Goal: Information Seeking & Learning: Learn about a topic

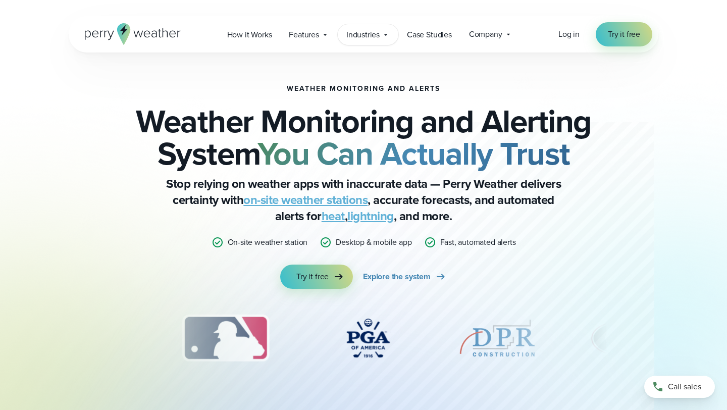
click at [343, 38] on div "Industries Featured Case Study How PGA of America is Prioritizing Golfer Safety…" at bounding box center [368, 34] width 61 height 21
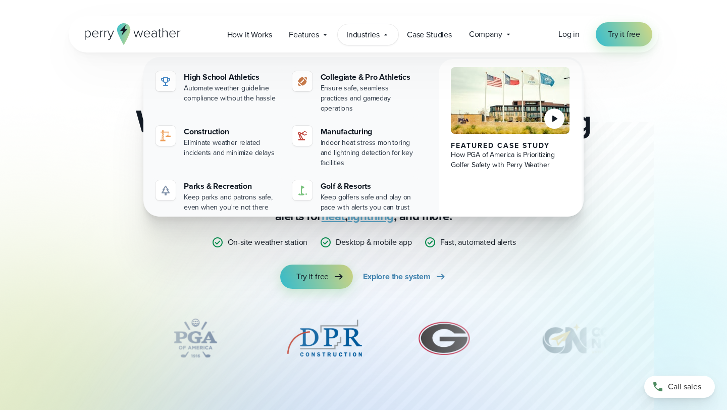
click at [555, 120] on icon at bounding box center [554, 119] width 12 height 12
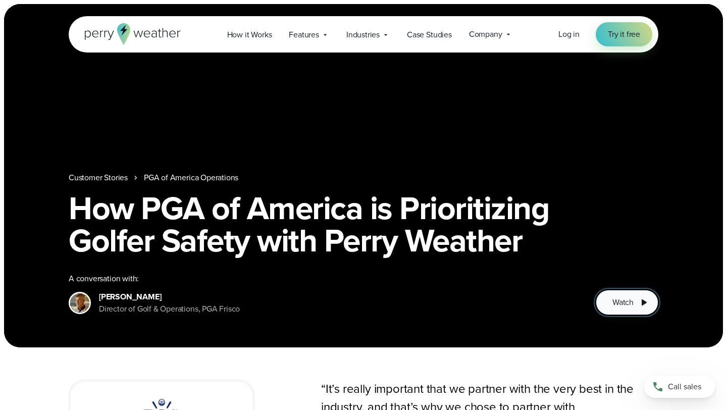
click at [635, 298] on button "Watch" at bounding box center [627, 302] width 63 height 25
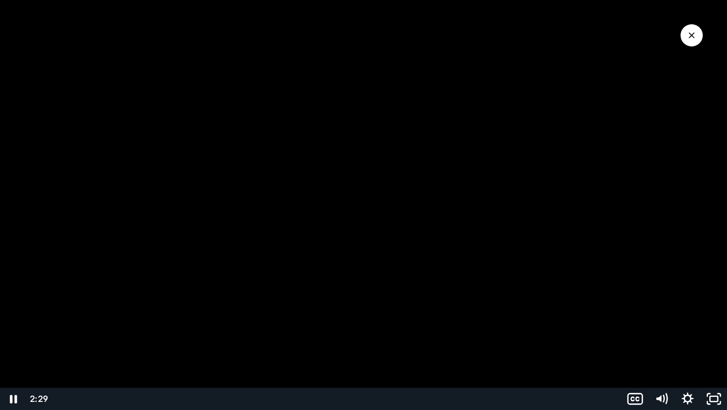
click at [517, 400] on div "Playbar" at bounding box center [336, 399] width 558 height 22
click at [9, 399] on icon "Pause" at bounding box center [13, 399] width 26 height 22
click at [9, 399] on icon "Play Video" at bounding box center [14, 399] width 26 height 22
click at [9, 399] on icon "Pause" at bounding box center [12, 399] width 31 height 27
click at [9, 399] on icon "Play Video" at bounding box center [13, 399] width 31 height 27
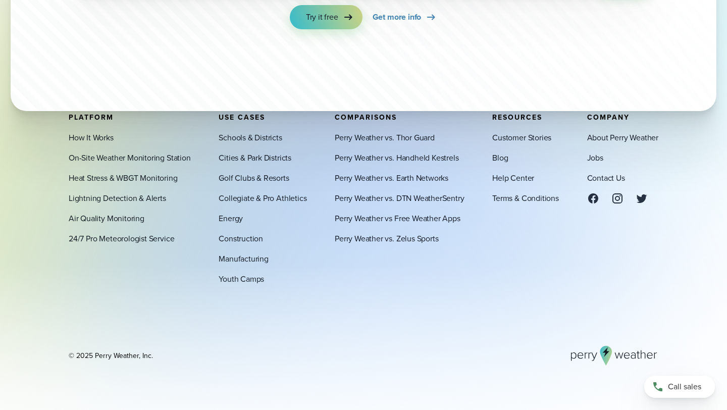
scroll to position [3554, 0]
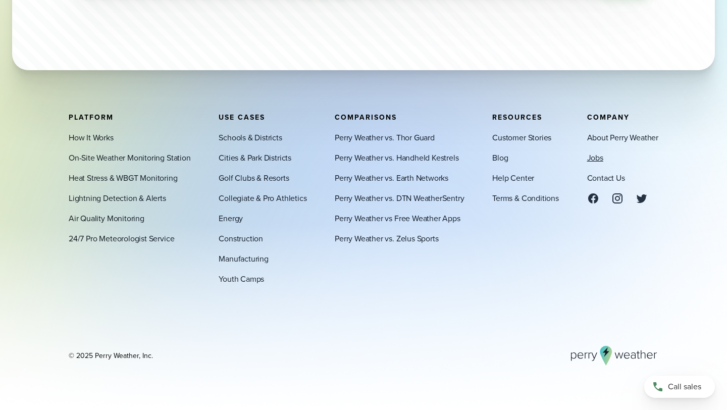
click at [598, 157] on link "Jobs" at bounding box center [595, 157] width 16 height 12
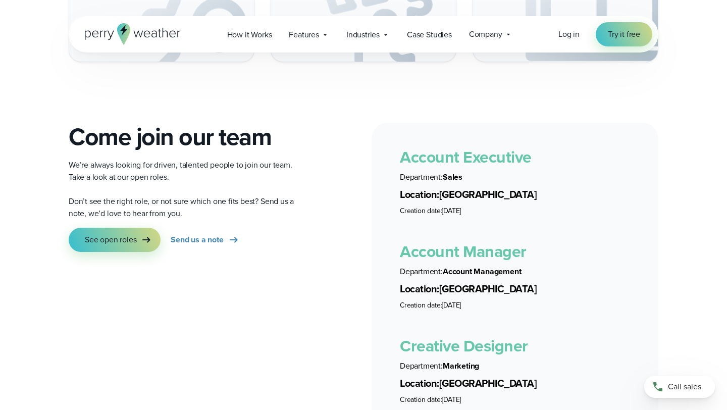
scroll to position [1763, 0]
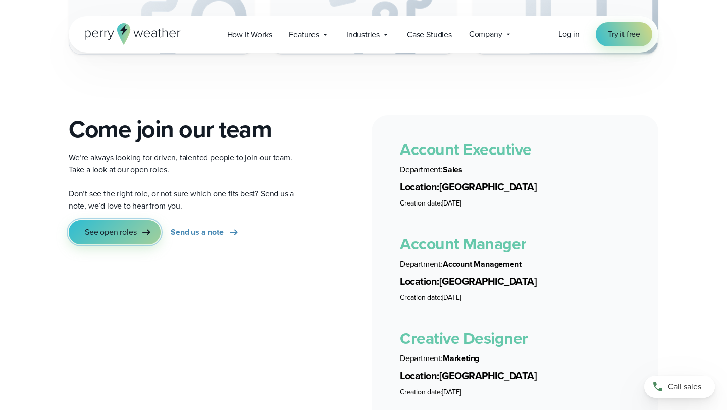
click at [132, 227] on link "See open roles" at bounding box center [115, 232] width 92 height 24
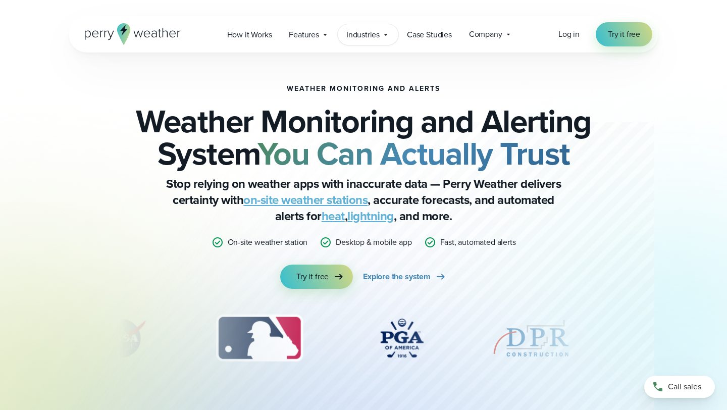
click at [390, 35] on div "Industries Featured Case Study How PGA of America is Prioritizing Golfer Safety…" at bounding box center [368, 34] width 61 height 21
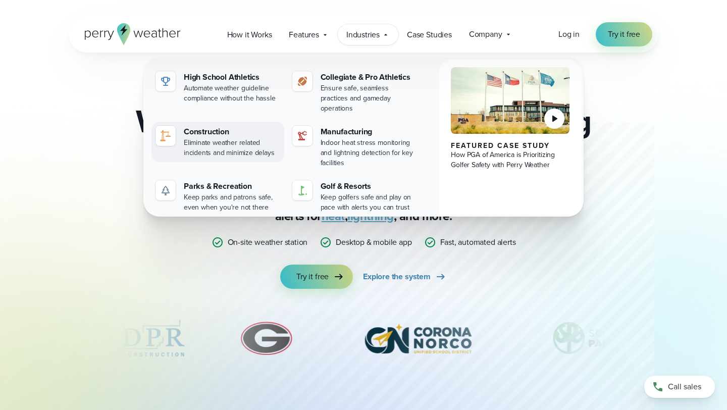
click at [171, 130] on img at bounding box center [166, 136] width 12 height 12
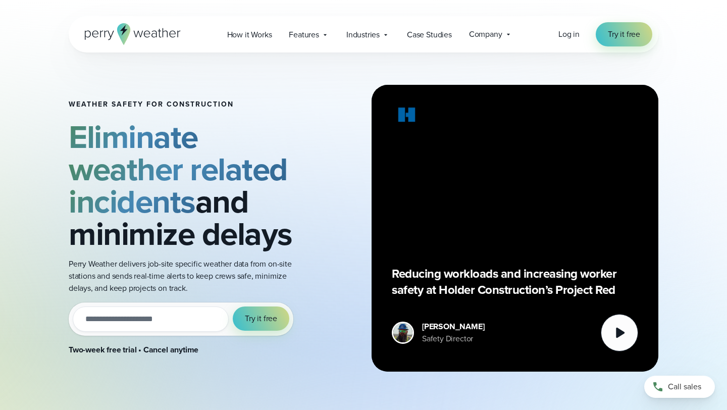
click at [146, 26] on icon at bounding box center [133, 34] width 96 height 22
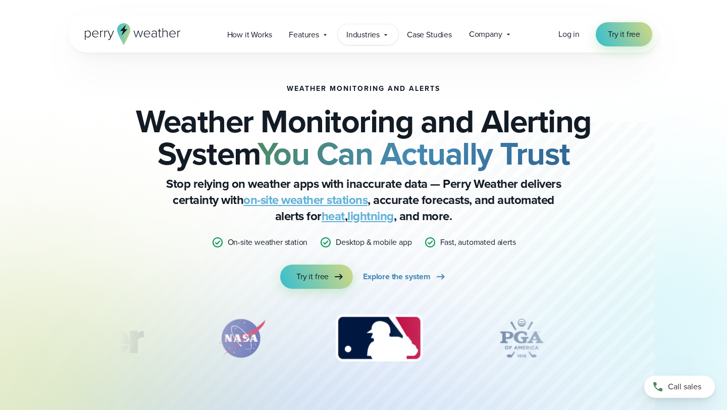
click at [385, 33] on icon at bounding box center [386, 35] width 8 height 8
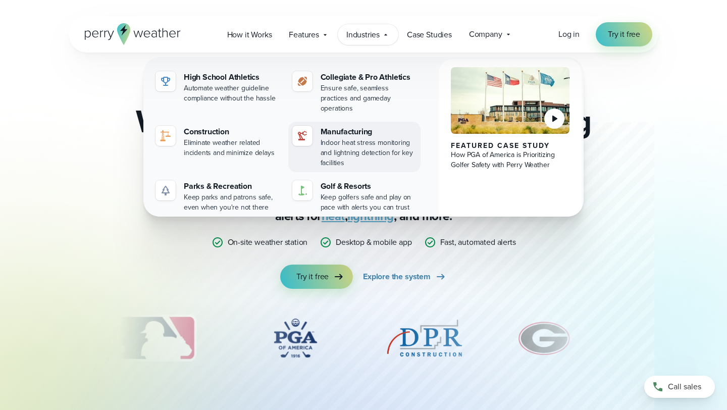
click at [347, 126] on div "Manufacturing" at bounding box center [369, 132] width 96 height 12
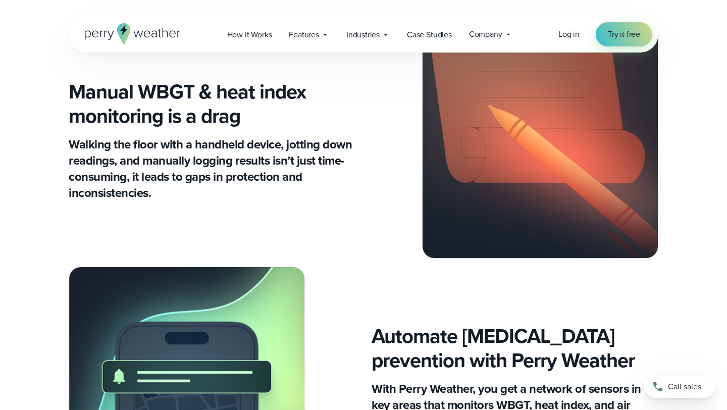
scroll to position [757, 0]
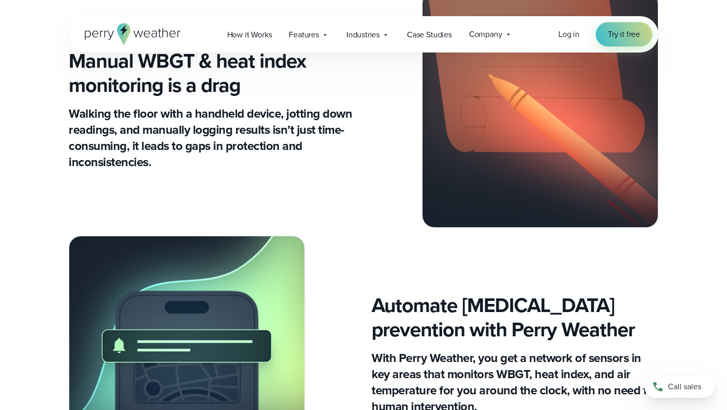
click at [168, 64] on h3 "Manual WBGT & heat index monitoring is a drag" at bounding box center [212, 73] width 287 height 48
copy h3 "WBGT"
click at [382, 36] on div "Industries Featured Case Study How PGA of America is Prioritizing Golfer Safety…" at bounding box center [368, 34] width 61 height 21
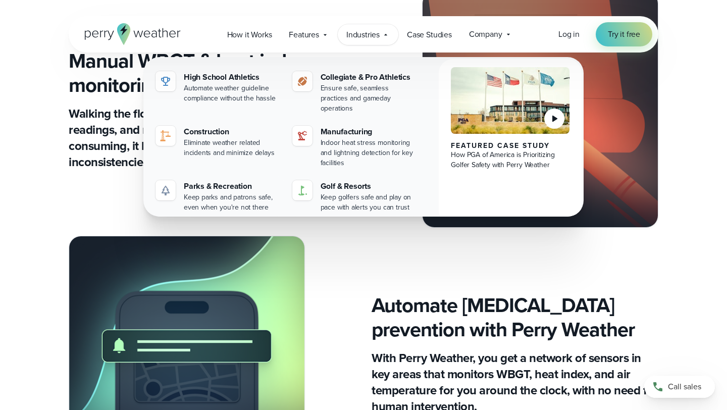
click at [62, 197] on div "Manual WBGT & heat index monitoring is a drag Walking the floor with a handheld…" at bounding box center [363, 109] width 727 height 236
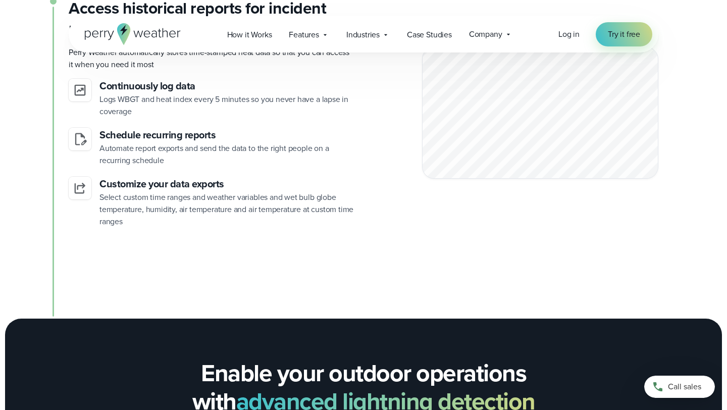
scroll to position [2128, 0]
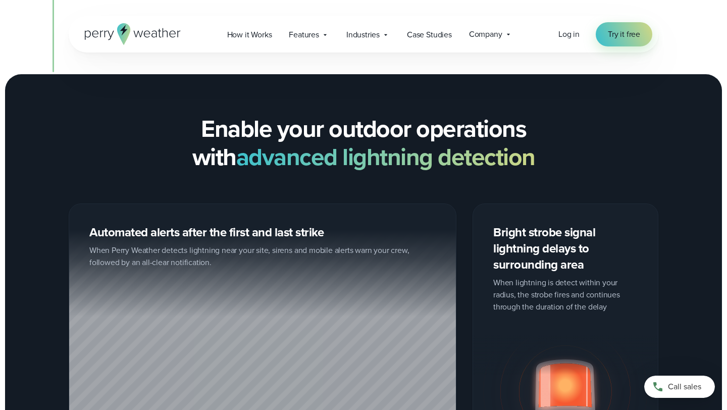
click at [150, 38] on icon at bounding box center [133, 34] width 96 height 22
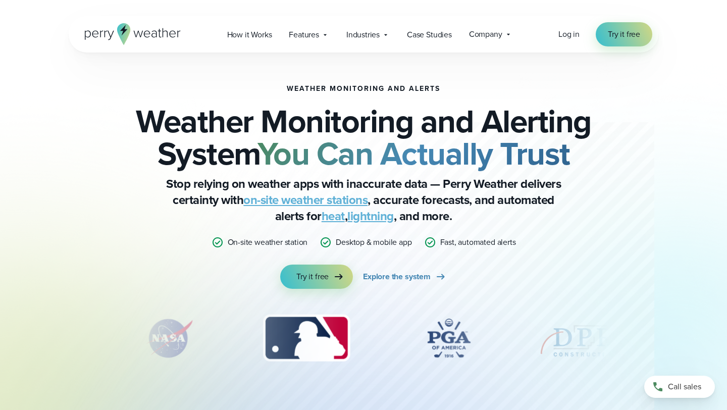
click at [135, 36] on icon at bounding box center [139, 34] width 10 height 7
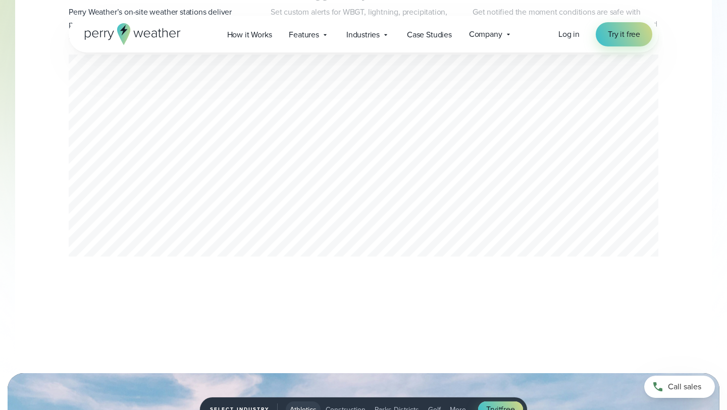
scroll to position [769, 0]
